Goal: Information Seeking & Learning: Check status

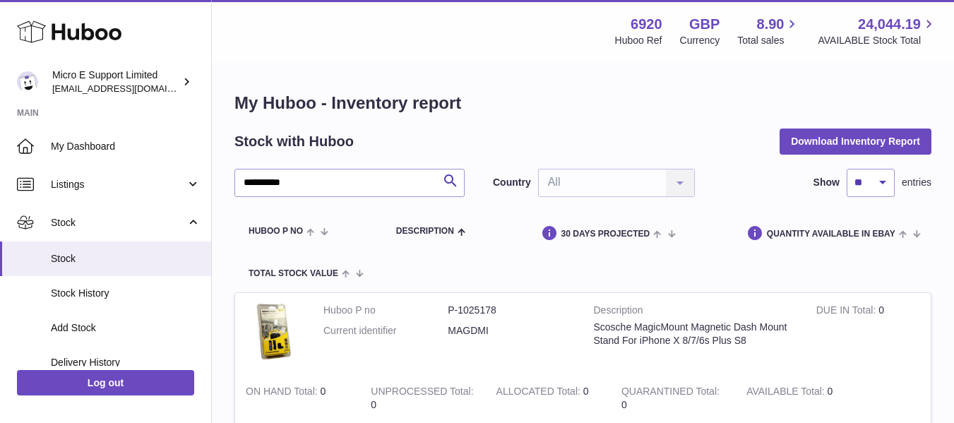
type input "**********"
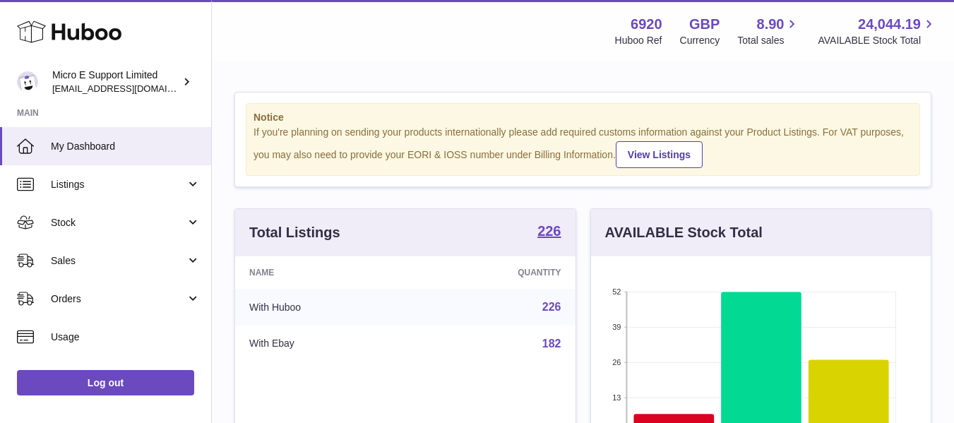
scroll to position [220, 340]
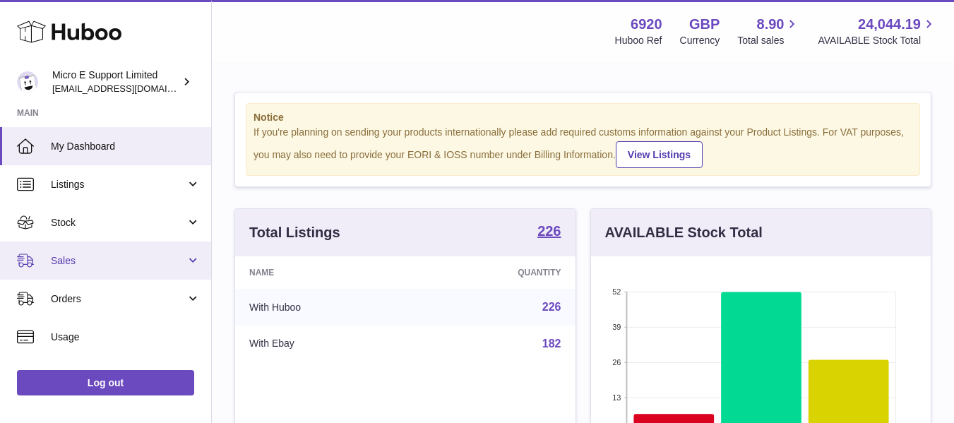
click at [148, 270] on link "Sales" at bounding box center [105, 261] width 211 height 38
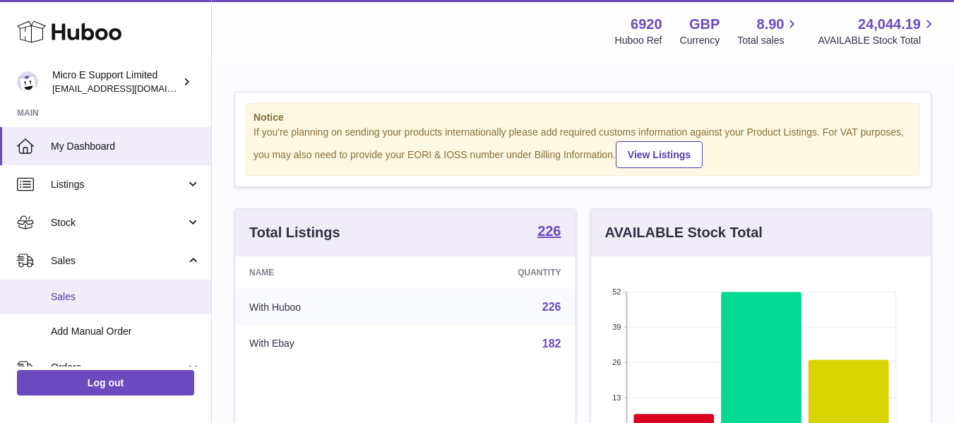
click at [88, 297] on span "Sales" at bounding box center [126, 296] width 150 height 13
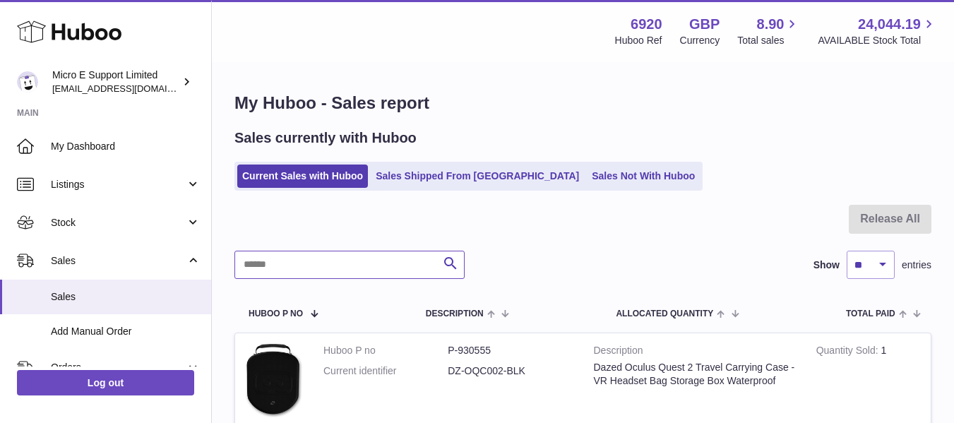
click at [285, 262] on input "text" at bounding box center [349, 265] width 230 height 28
type input "********"
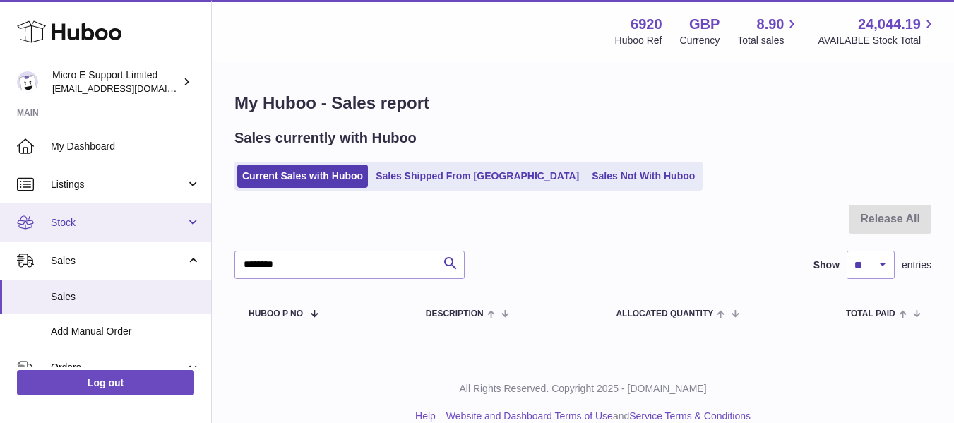
click at [117, 227] on span "Stock" at bounding box center [118, 222] width 135 height 13
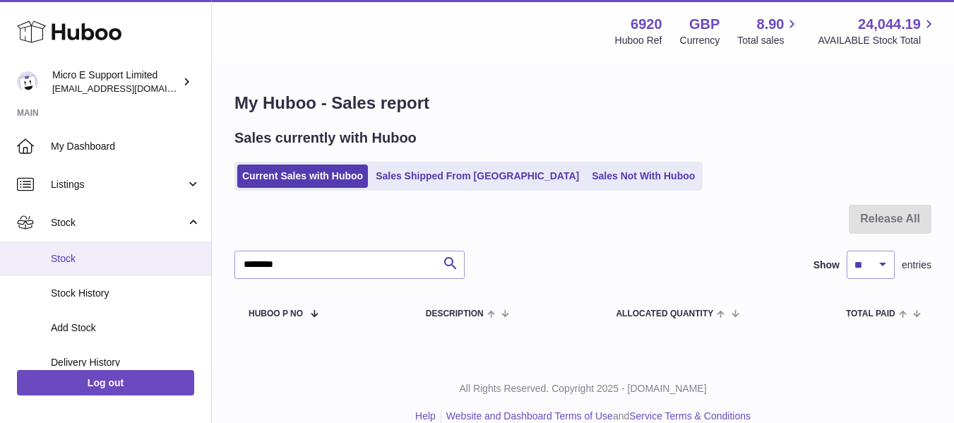
click at [78, 249] on link "Stock" at bounding box center [105, 259] width 211 height 35
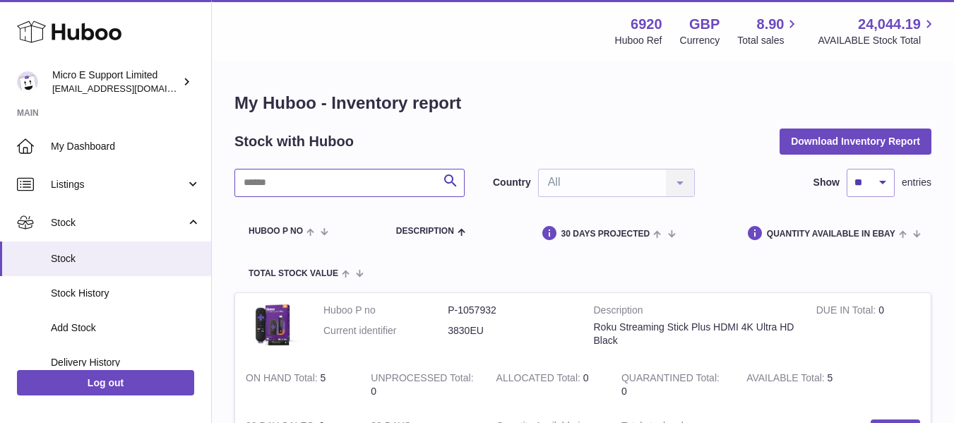
click at [373, 191] on input "text" at bounding box center [349, 183] width 230 height 28
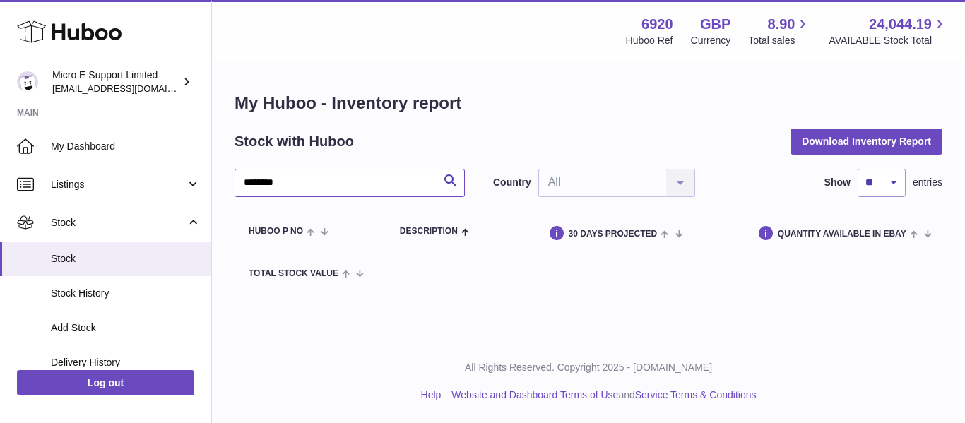
click at [354, 182] on input "********" at bounding box center [349, 183] width 230 height 28
type input "********"
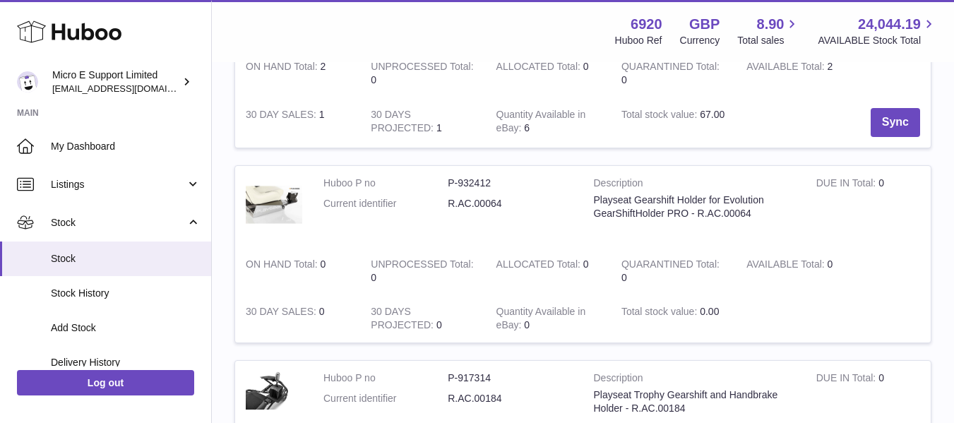
scroll to position [1695, 0]
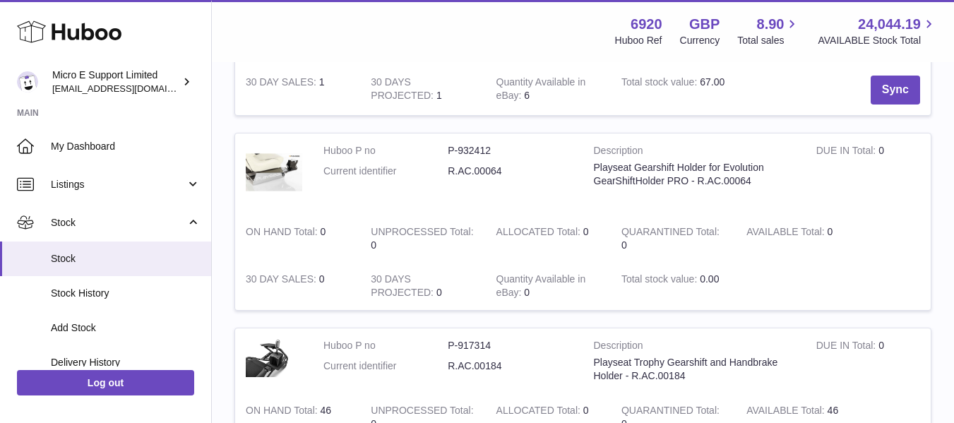
drag, startPoint x: 811, startPoint y: 232, endPoint x: 835, endPoint y: 247, distance: 28.6
click at [835, 247] on td "AVAILABLE Total 0" at bounding box center [798, 239] width 125 height 48
drag, startPoint x: 523, startPoint y: 292, endPoint x: 539, endPoint y: 293, distance: 17.0
click at [537, 293] on td "Quantity Available in eBay 0" at bounding box center [548, 286] width 125 height 48
drag, startPoint x: 830, startPoint y: 234, endPoint x: 839, endPoint y: 241, distance: 11.0
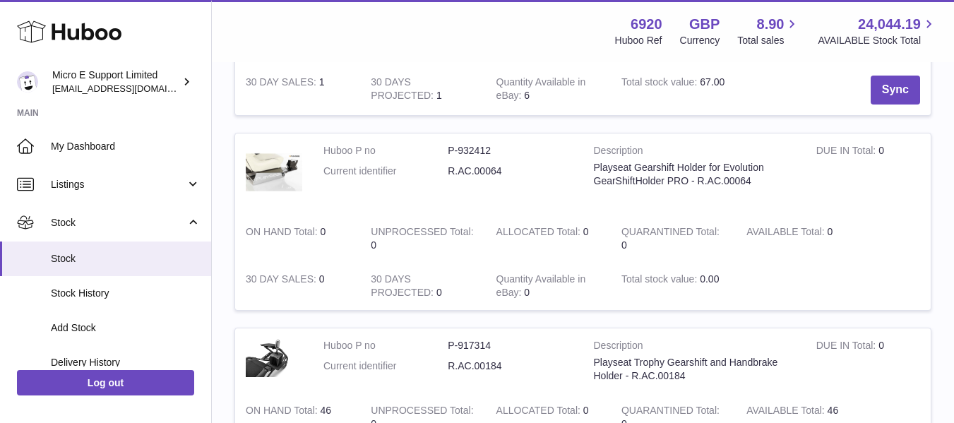
click at [839, 241] on td "AVAILABLE Total 0" at bounding box center [798, 239] width 125 height 48
click at [858, 273] on td at bounding box center [833, 286] width 195 height 48
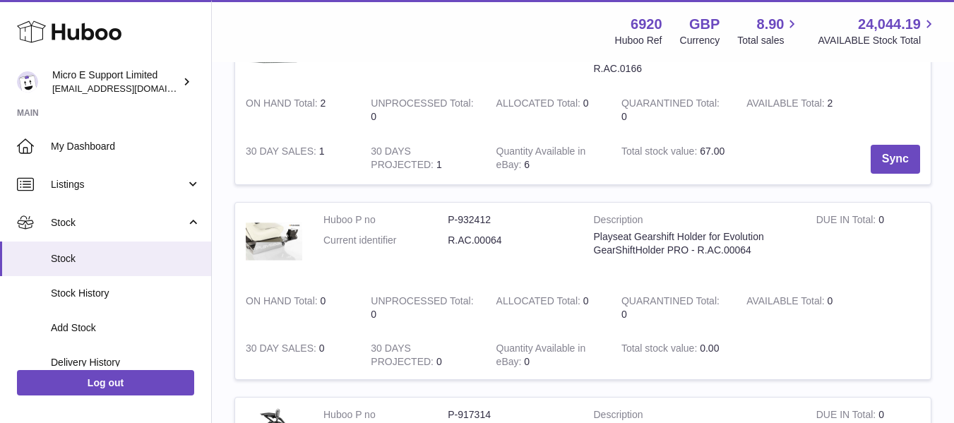
scroll to position [1609, 0]
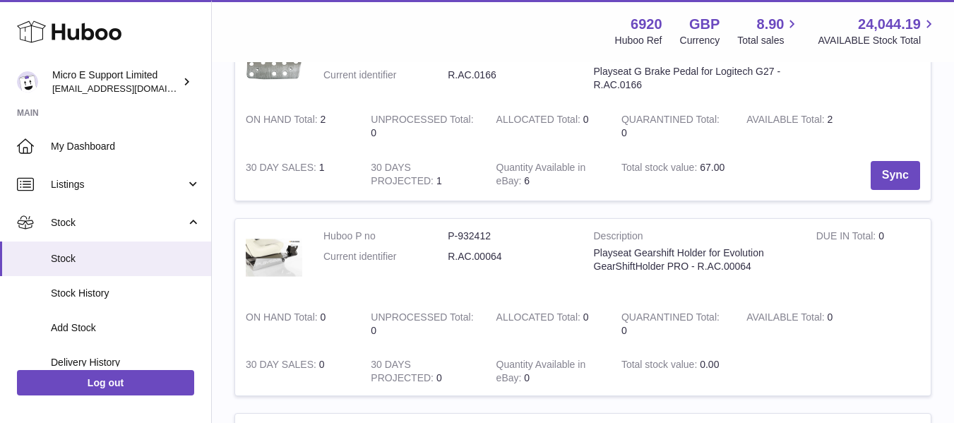
click at [487, 256] on dd "R.AC.00064" at bounding box center [510, 256] width 124 height 13
copy tr "R.AC.00064"
click at [515, 261] on dd "R.AC.00064" at bounding box center [510, 256] width 124 height 13
